Goal: Information Seeking & Learning: Learn about a topic

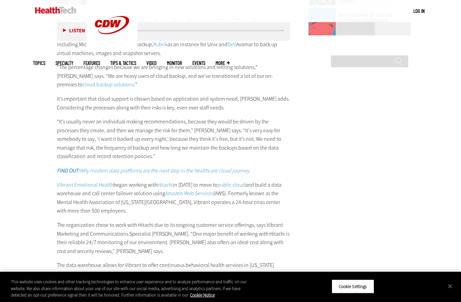
scroll to position [1062, 0]
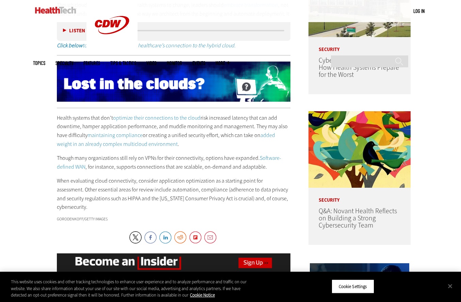
scroll to position [421, 0]
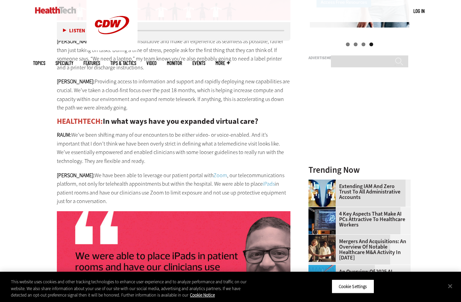
scroll to position [797, 0]
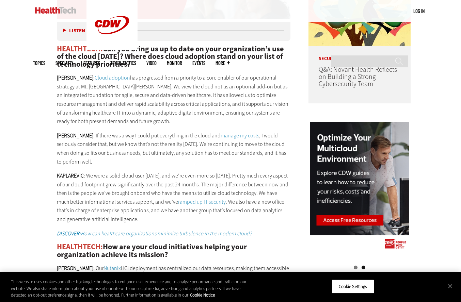
scroll to position [574, 0]
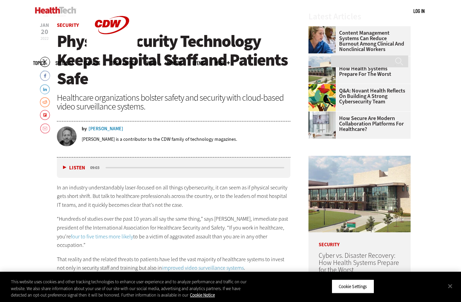
scroll to position [228, 0]
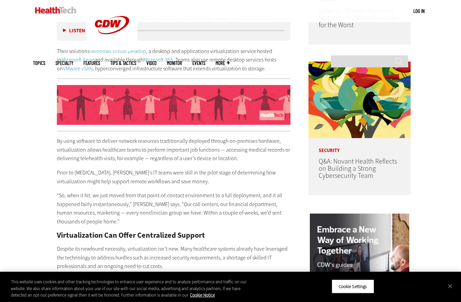
scroll to position [482, 0]
